Goal: Task Accomplishment & Management: Complete application form

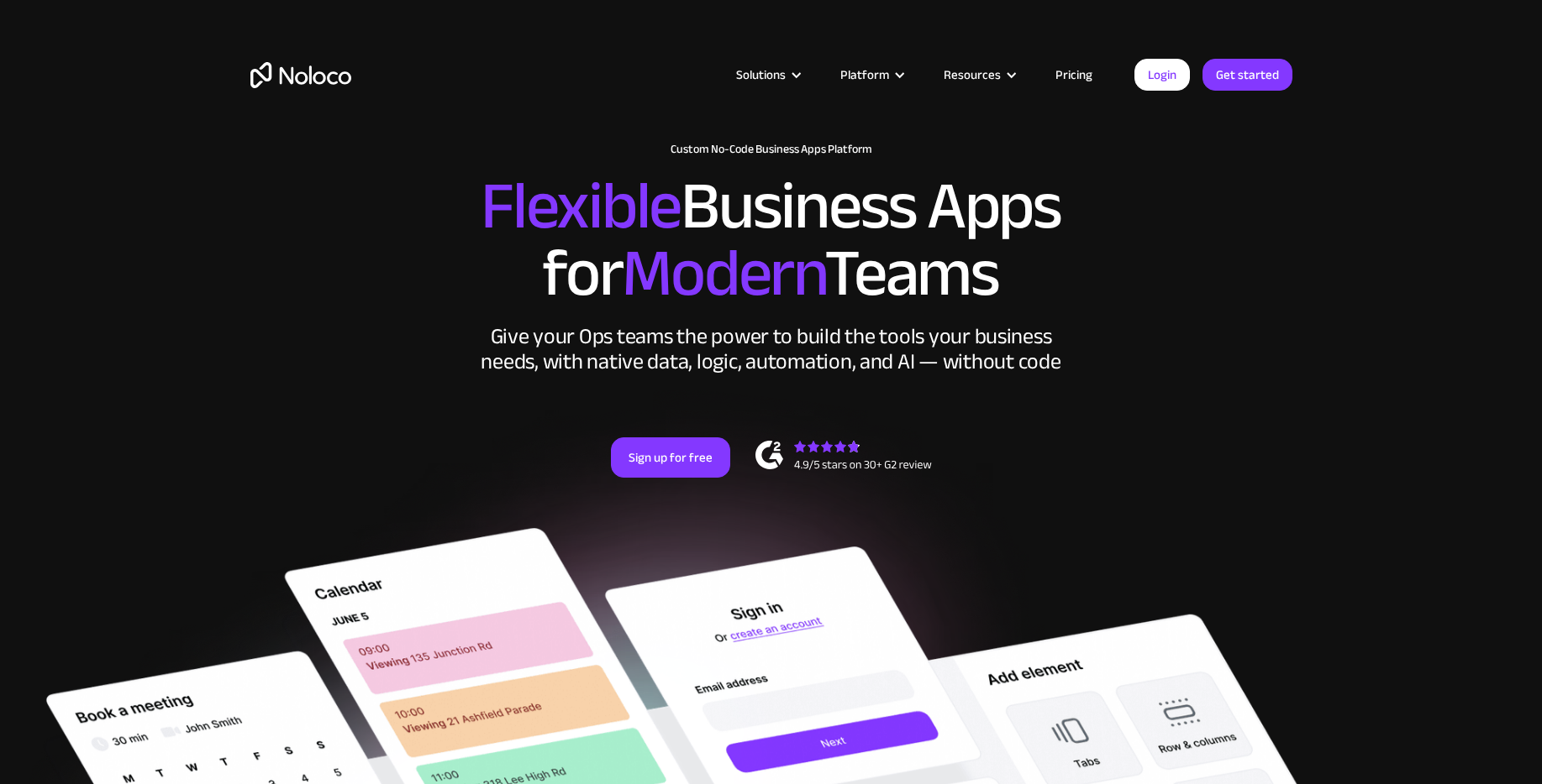
click at [1075, 74] on link "Pricing" at bounding box center [1074, 75] width 79 height 22
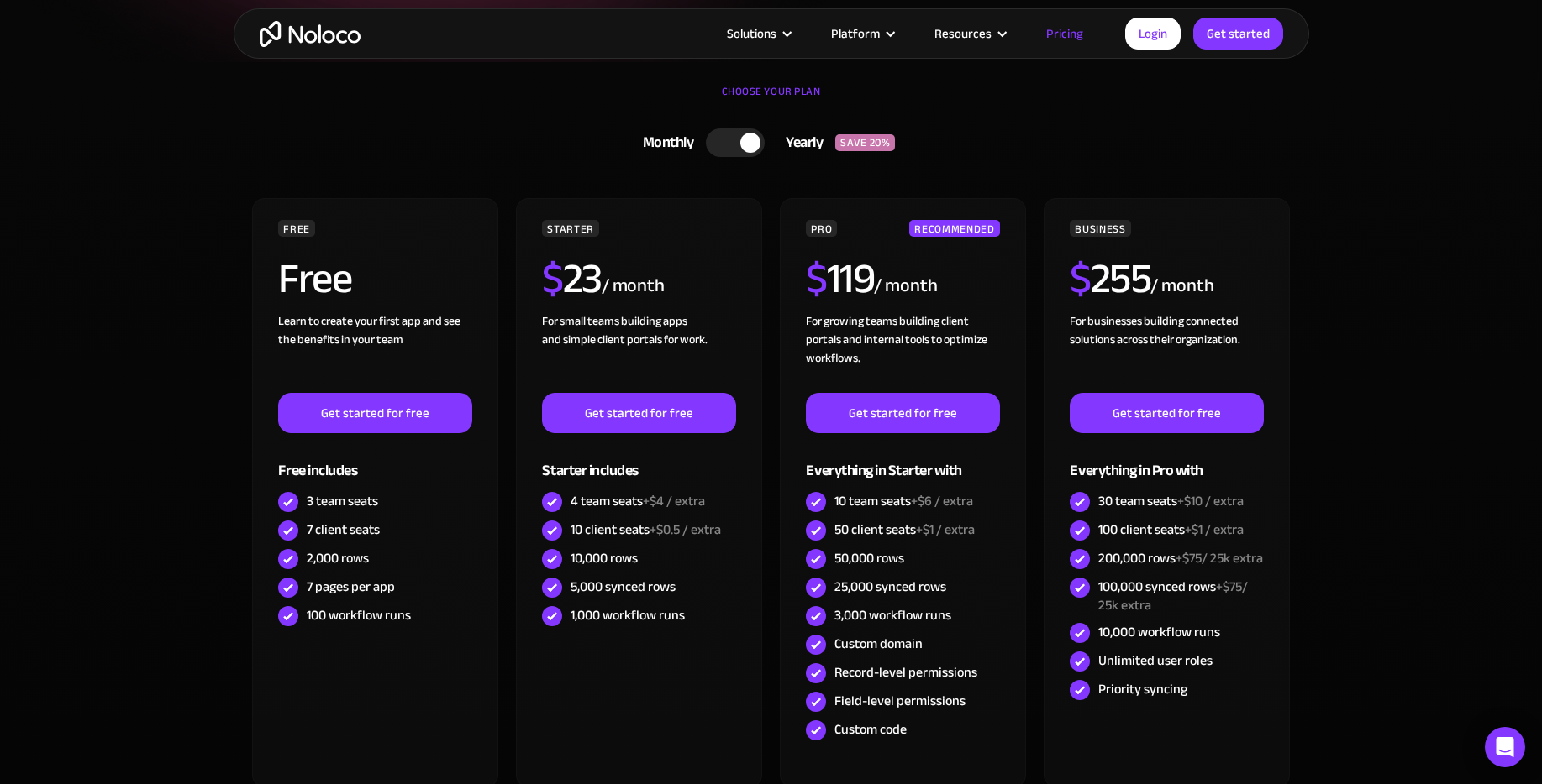
scroll to position [403, 0]
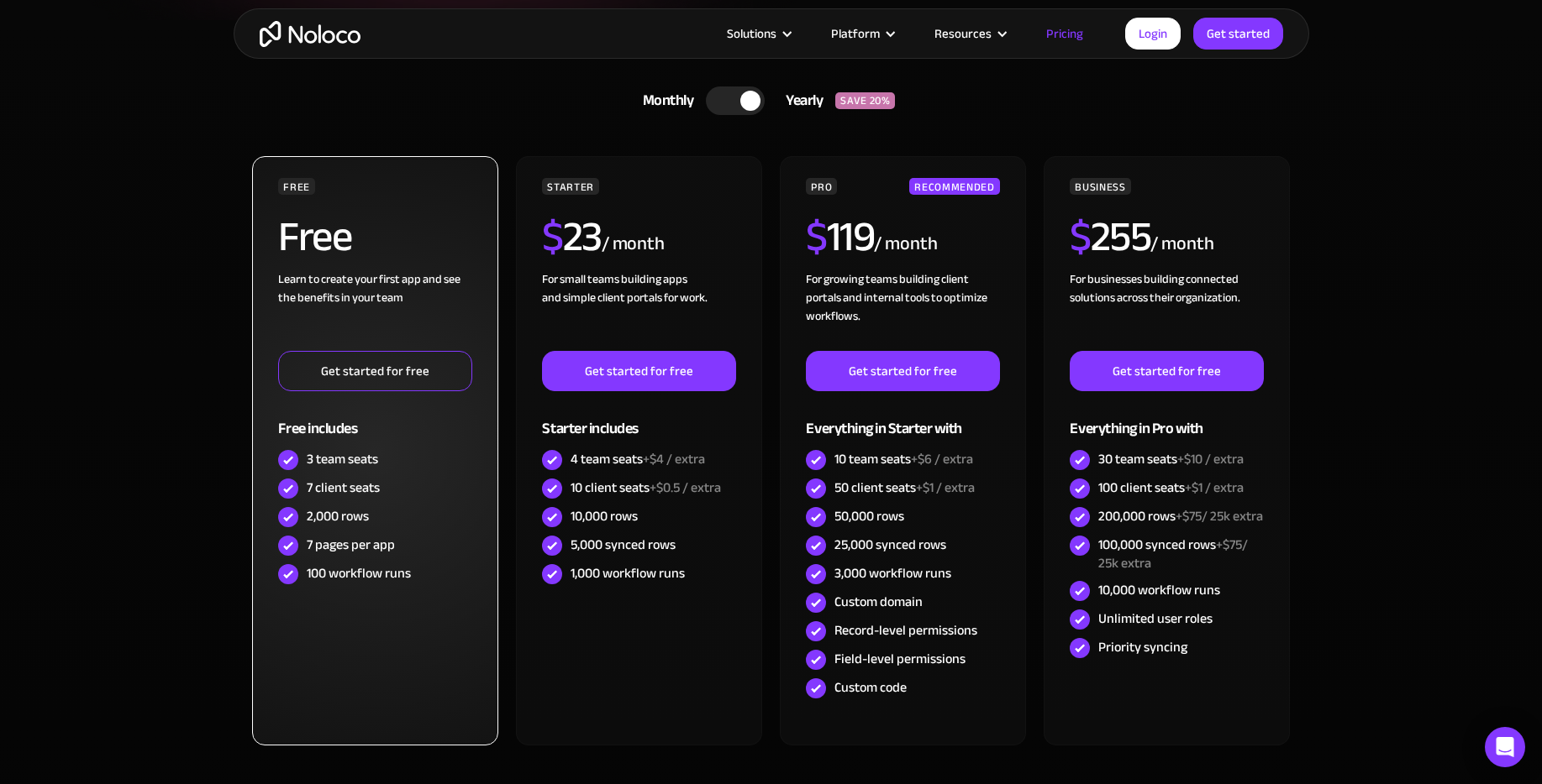
click at [368, 373] on link "Get started for free" at bounding box center [375, 371] width 193 height 40
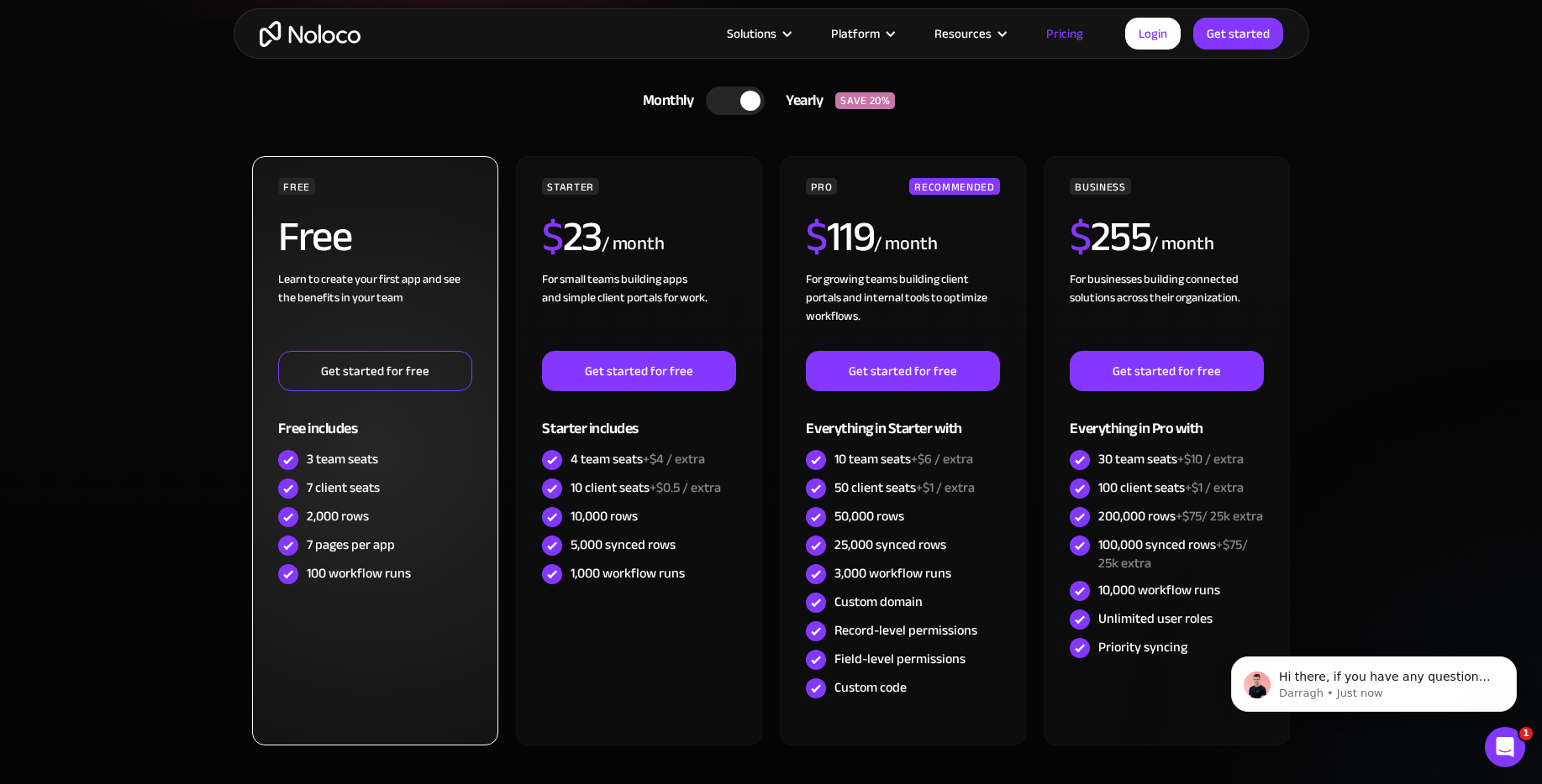
scroll to position [0, 0]
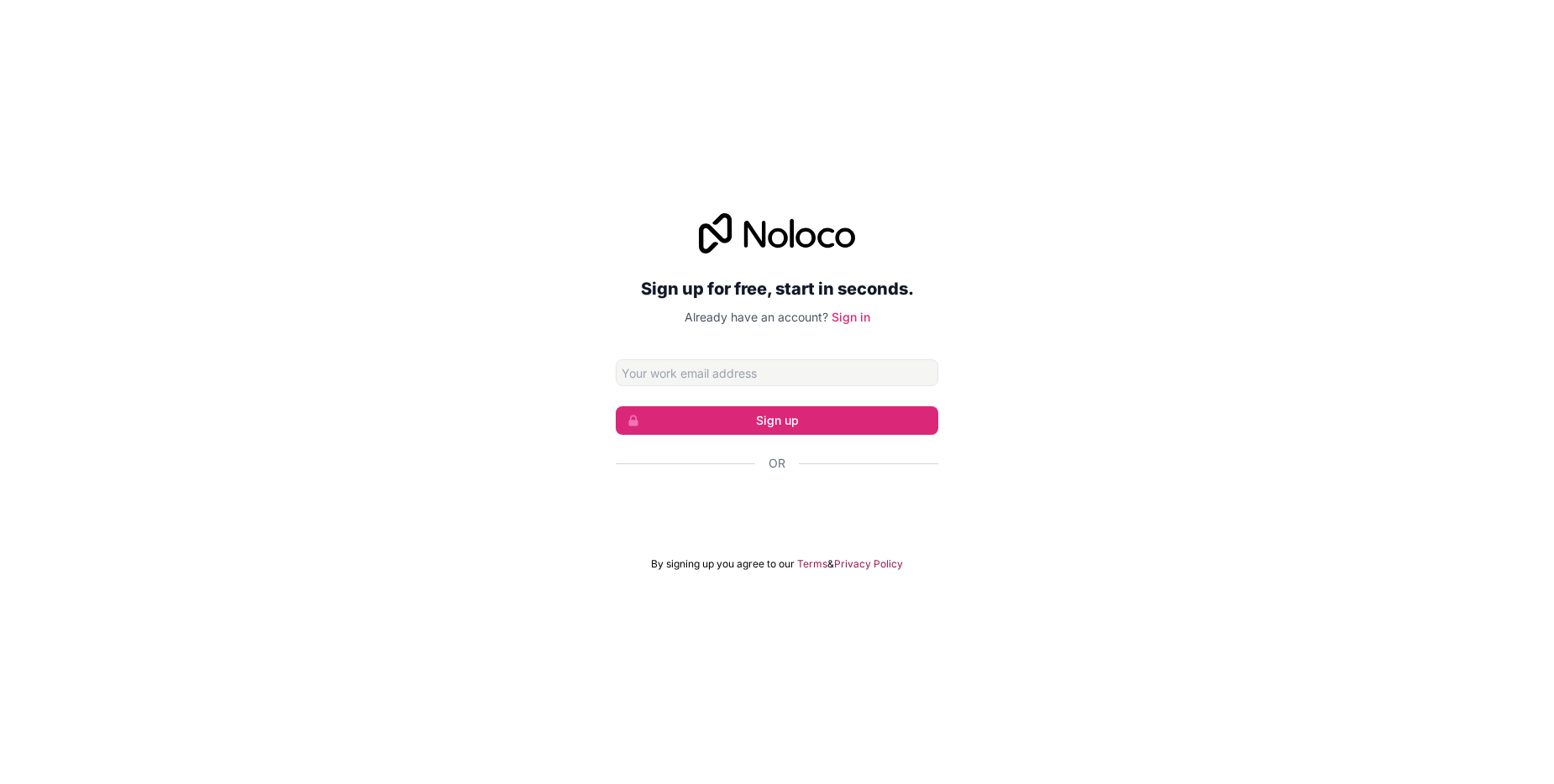
click at [1214, 531] on div "Sign up for free, start in seconds. Already have an account? Sign in Sign up Or…" at bounding box center [777, 392] width 1554 height 405
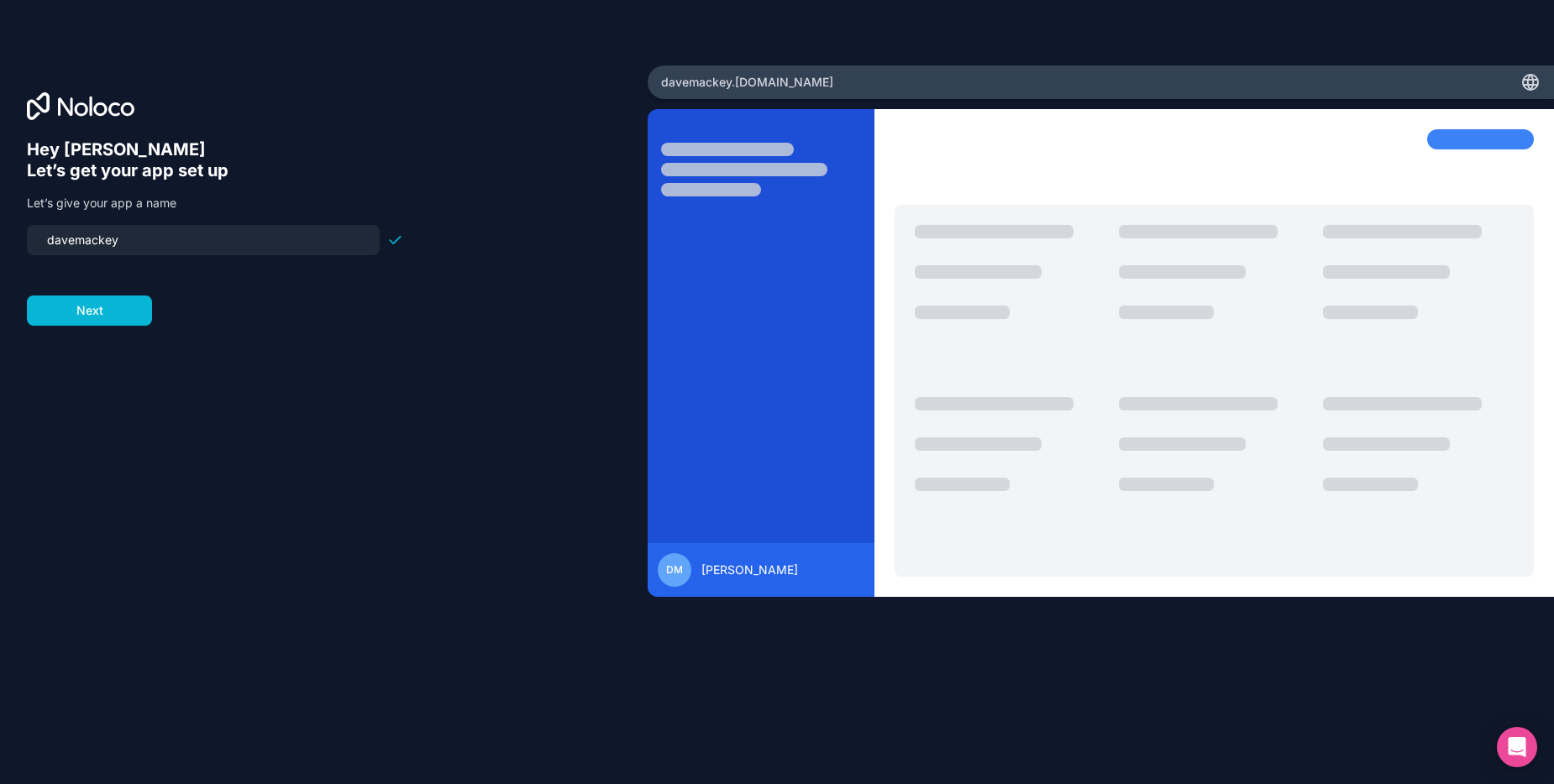
drag, startPoint x: 133, startPoint y: 240, endPoint x: -155, endPoint y: 205, distance: 290.1
click at [0, 205] on html "Hey David 👋 Let’s get your app set up Let’s give your app a name davemackey Nex…" at bounding box center [777, 392] width 1554 height 784
type input "ttaspeaker"
click at [125, 312] on button "Next" at bounding box center [89, 310] width 125 height 30
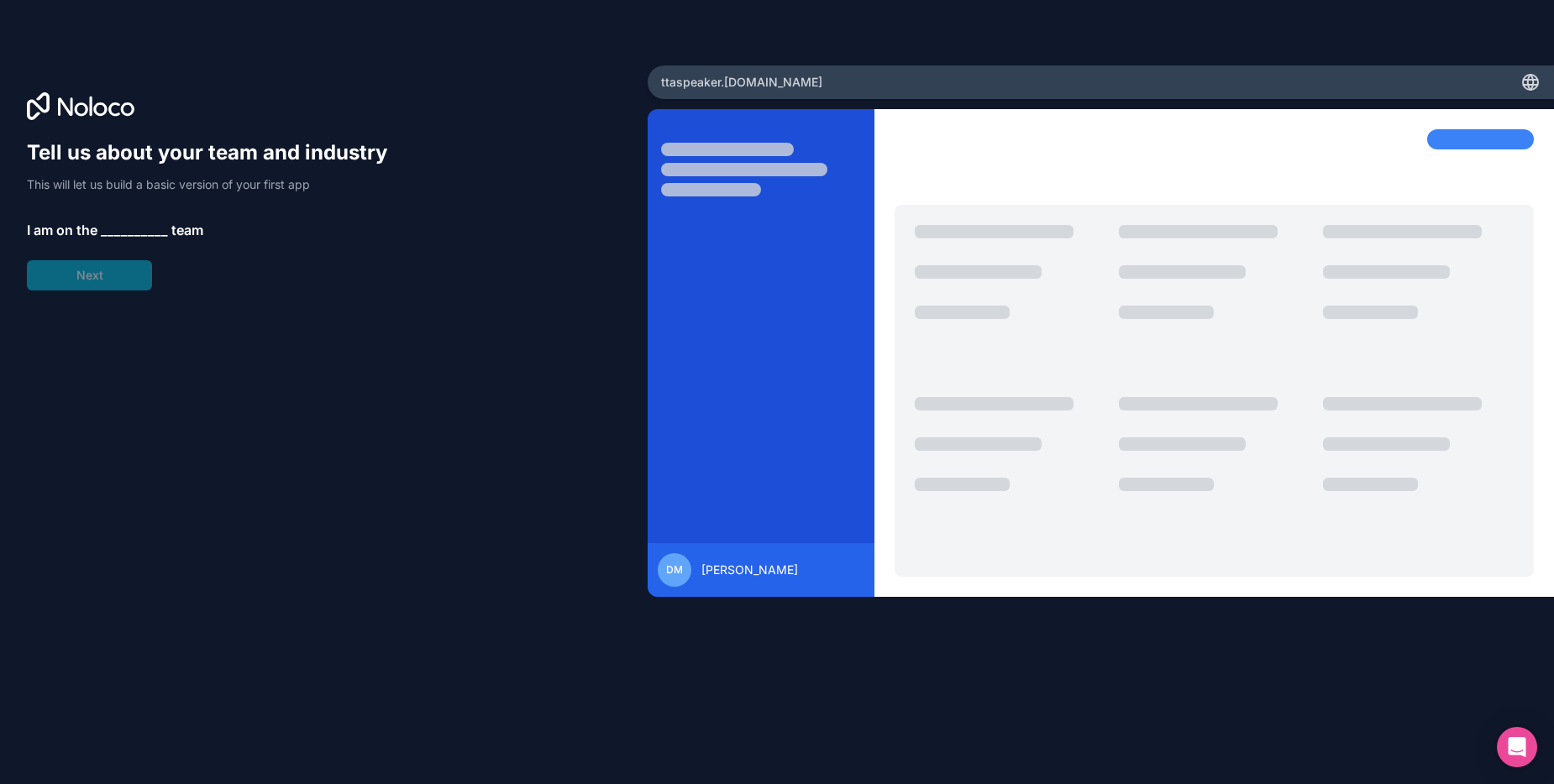
click at [113, 225] on span "__________" at bounding box center [134, 230] width 67 height 20
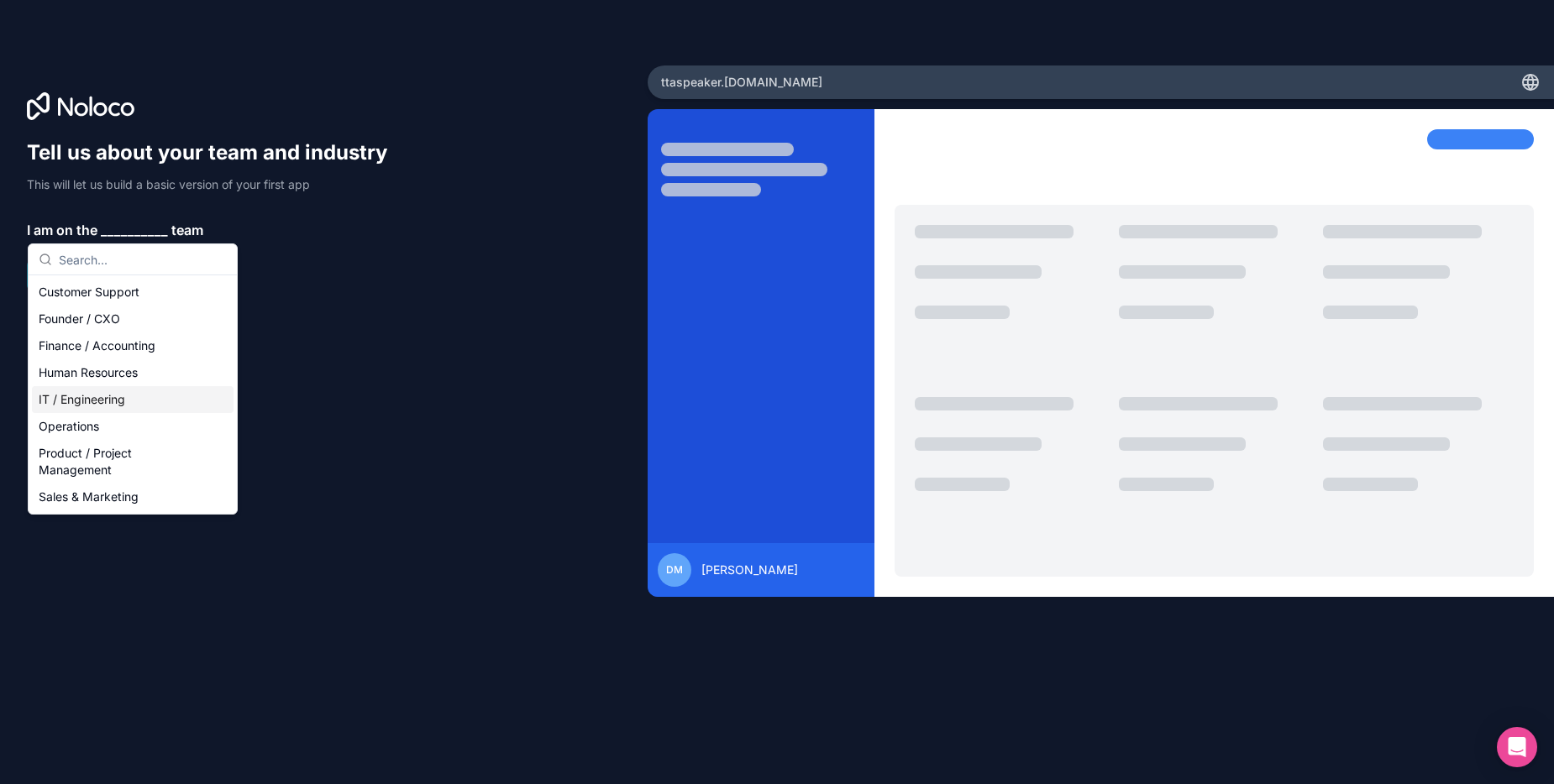
click at [95, 403] on div "IT / Engineering" at bounding box center [133, 399] width 202 height 27
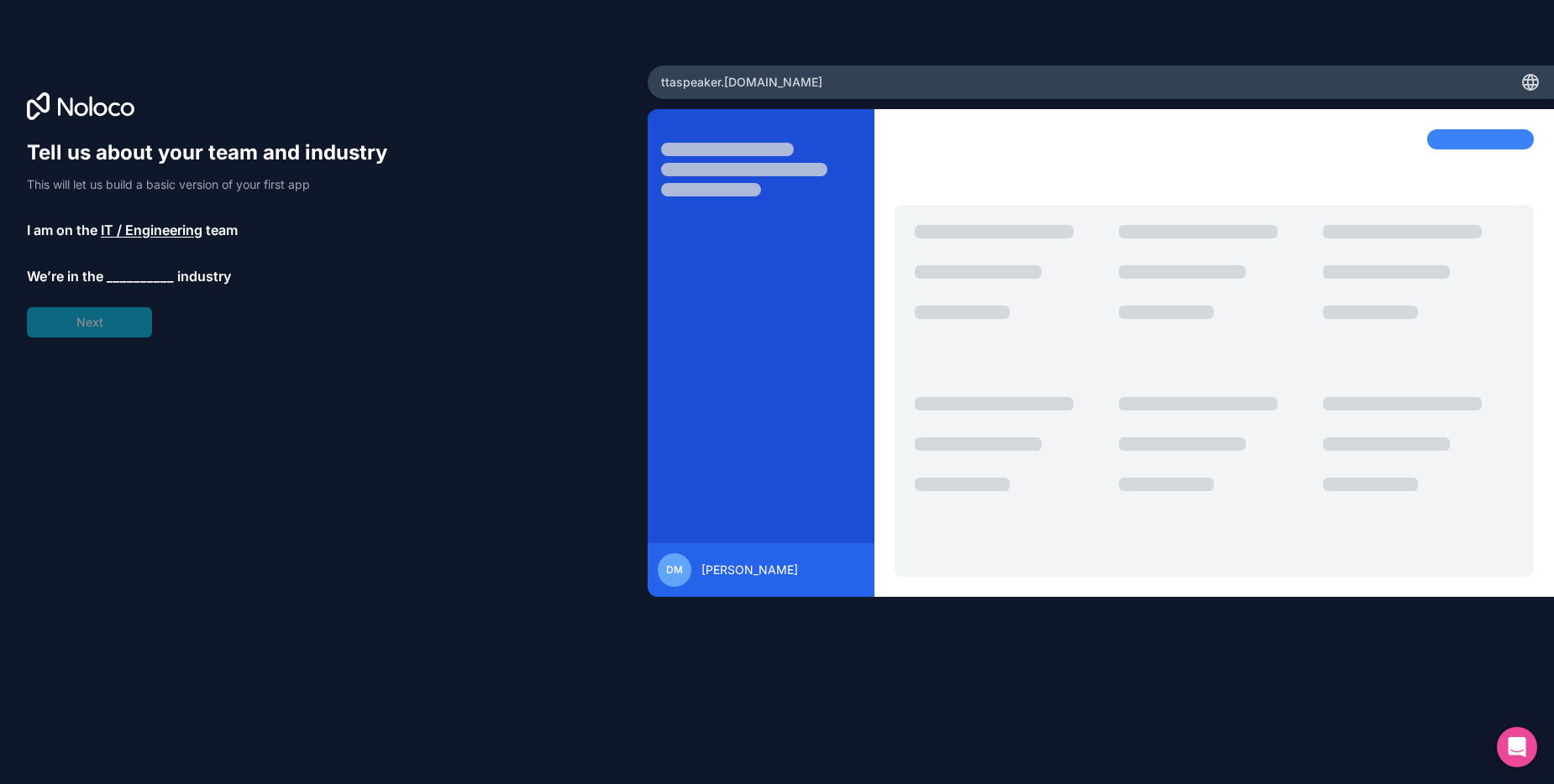
click at [84, 321] on div "Tell us about your team and industry This will let us build a basic version of …" at bounding box center [215, 239] width 377 height 198
click at [131, 270] on span "__________" at bounding box center [140, 277] width 67 height 20
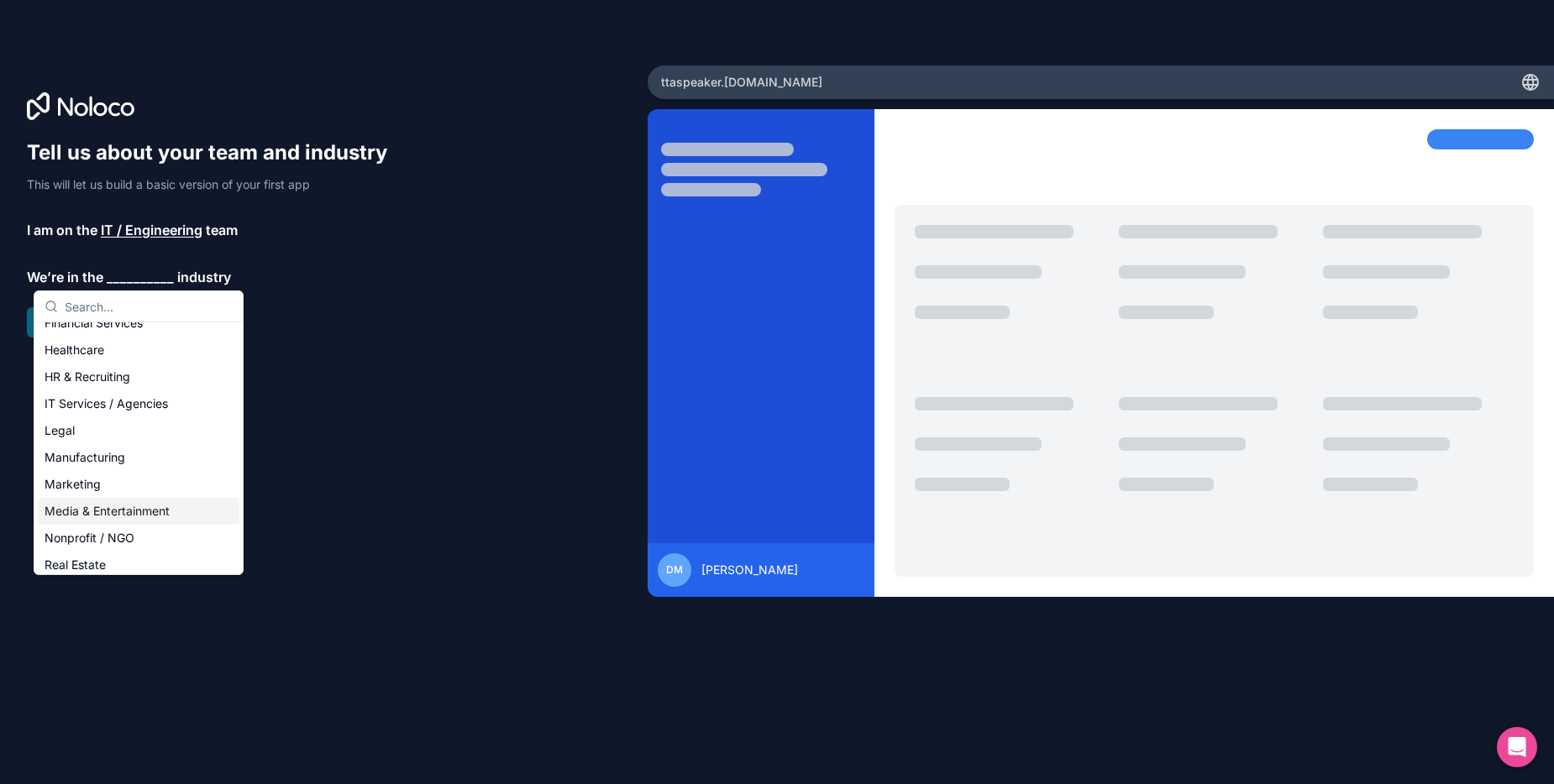
scroll to position [121, 0]
click at [120, 408] on div "IT Services / Agencies" at bounding box center [139, 406] width 202 height 27
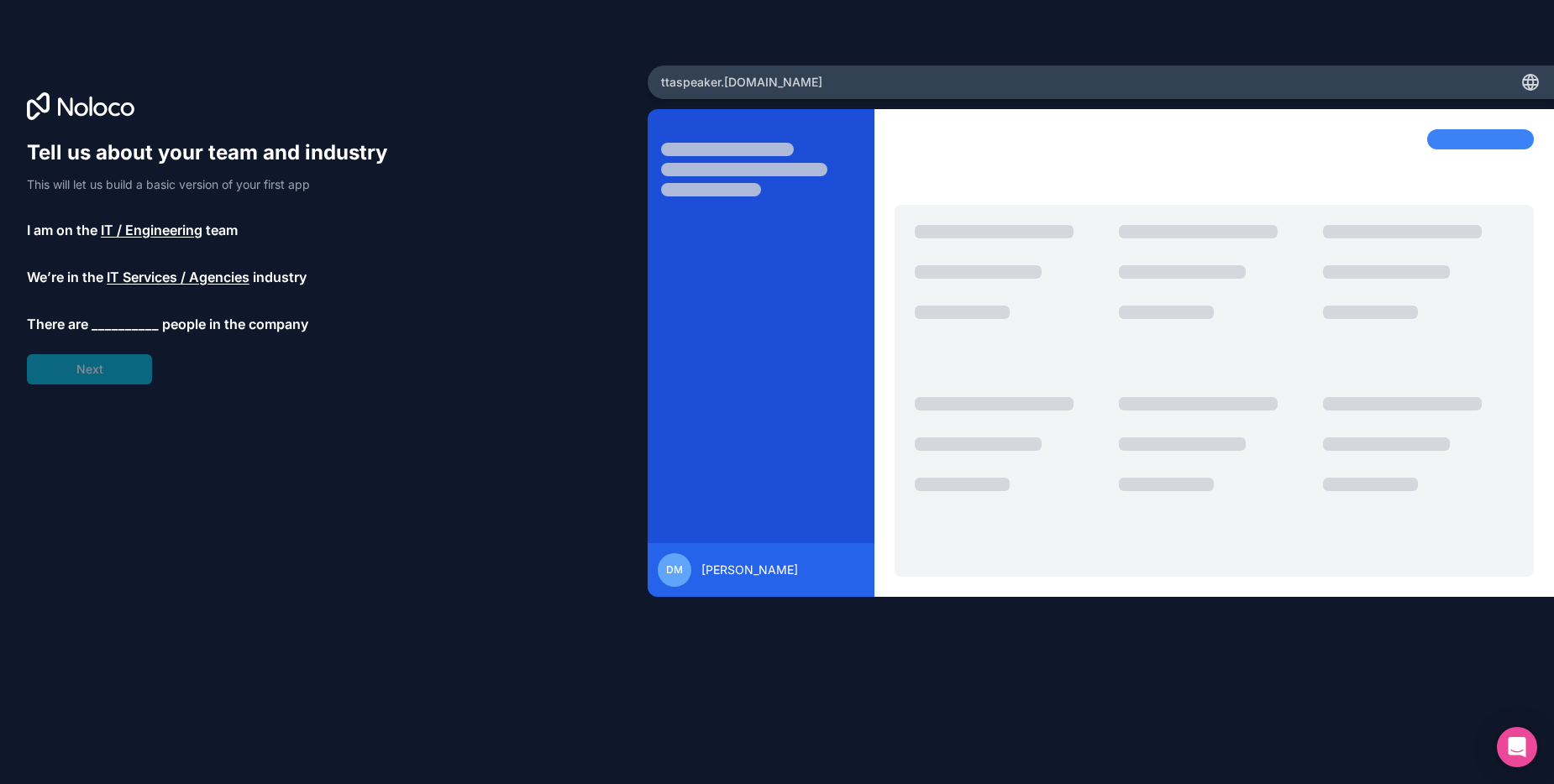
click at [97, 379] on div "Tell us about your team and industry This will let us build a basic version of …" at bounding box center [215, 262] width 377 height 245
click at [132, 330] on span "__________" at bounding box center [125, 324] width 67 height 20
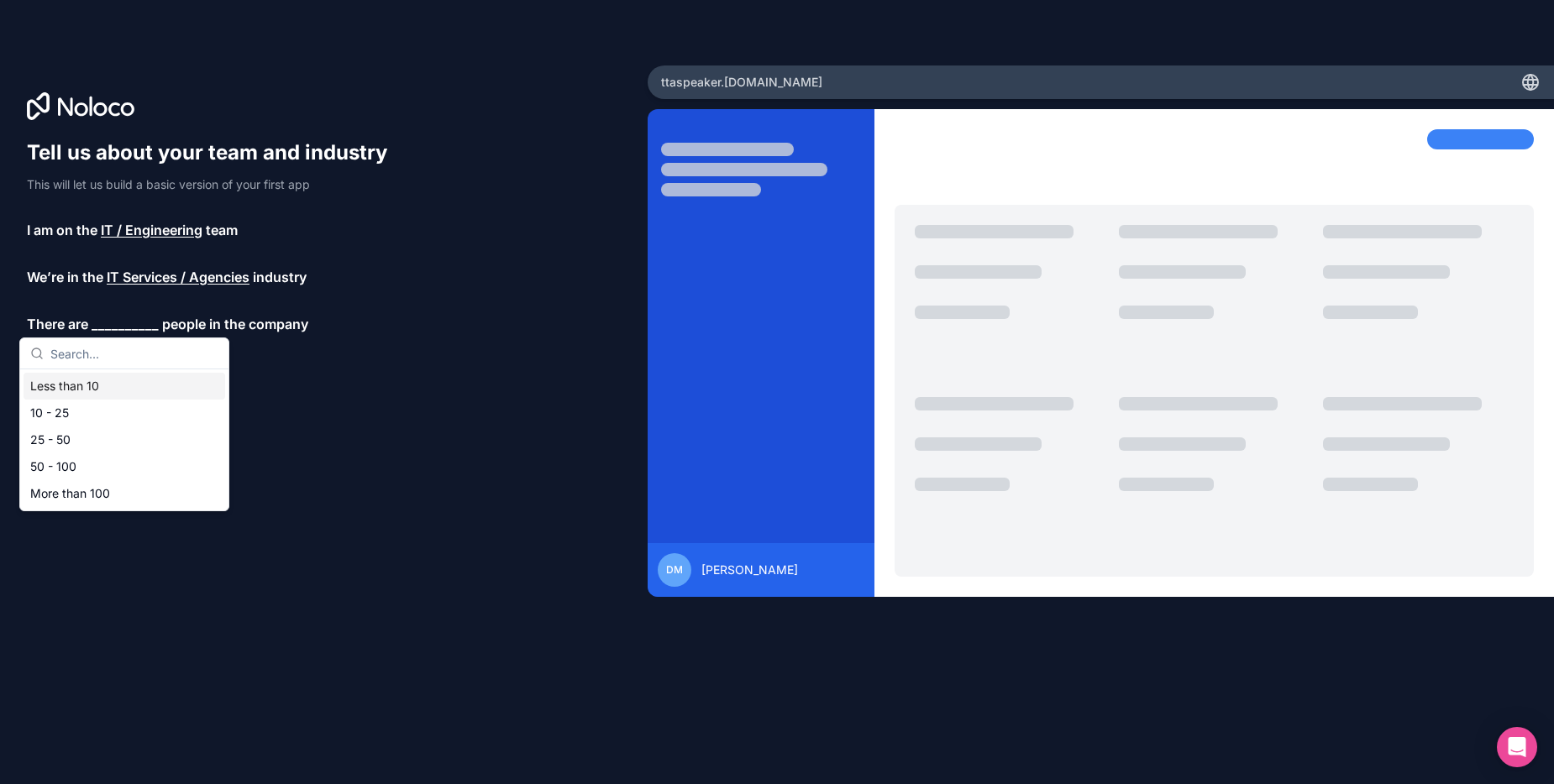
click at [123, 390] on div "Less than 10" at bounding box center [125, 386] width 202 height 27
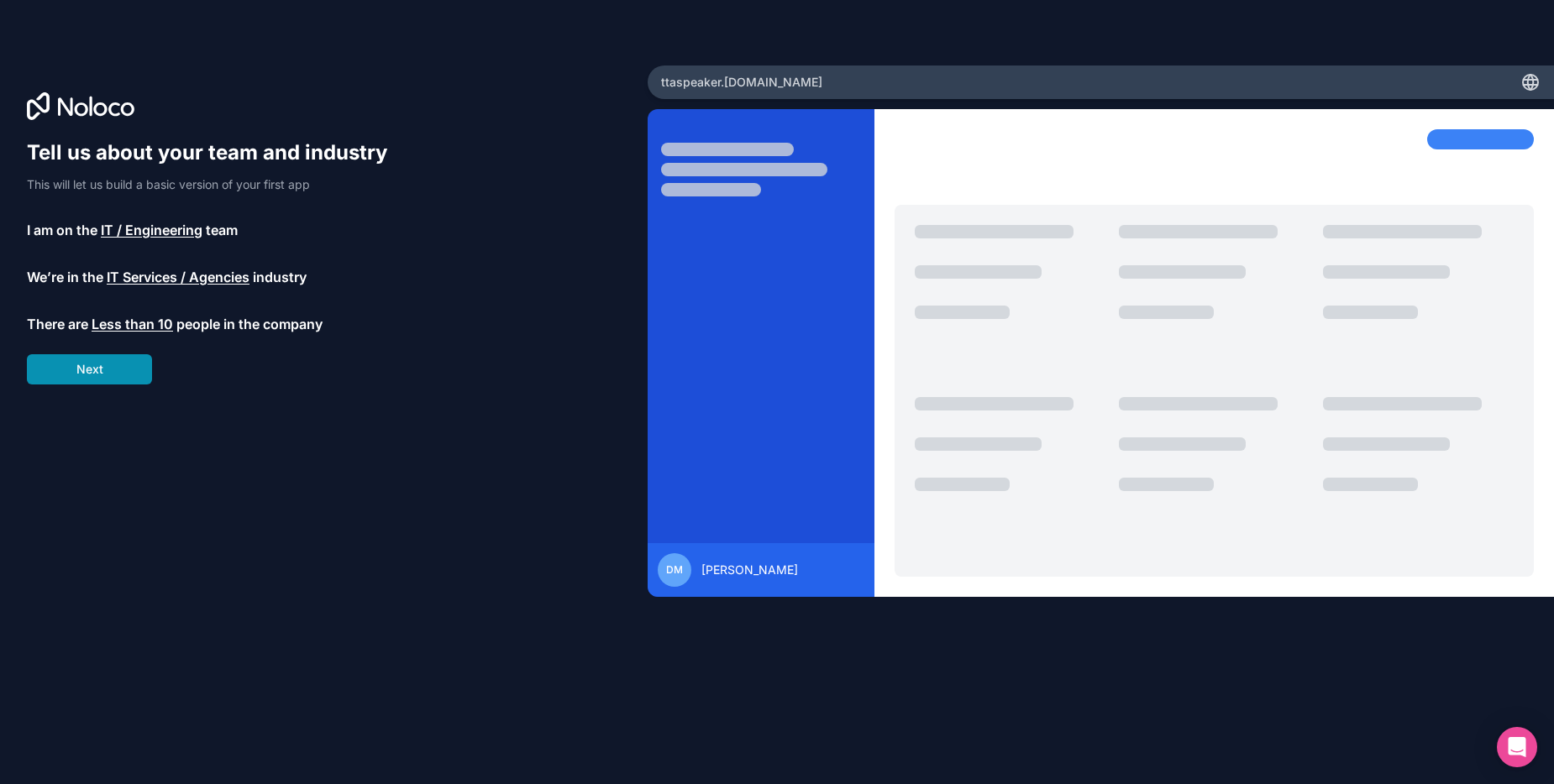
click at [85, 368] on button "Next" at bounding box center [89, 369] width 125 height 30
